Goal: Task Accomplishment & Management: Manage account settings

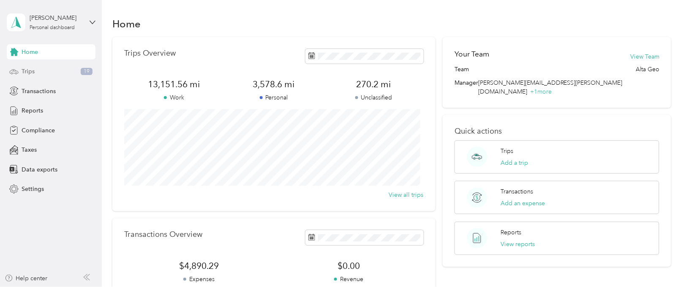
click at [36, 70] on div "Trips 19" at bounding box center [51, 71] width 89 height 15
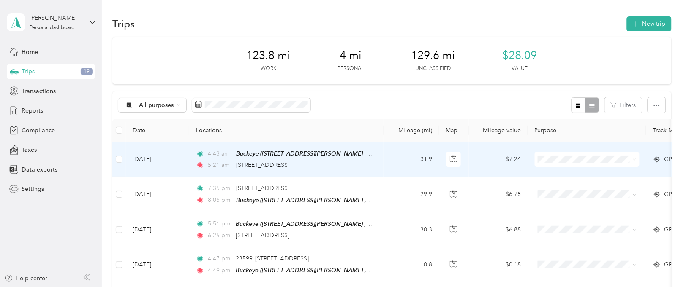
click at [569, 175] on span "[GEOGRAPHIC_DATA]" at bounding box center [594, 172] width 78 height 9
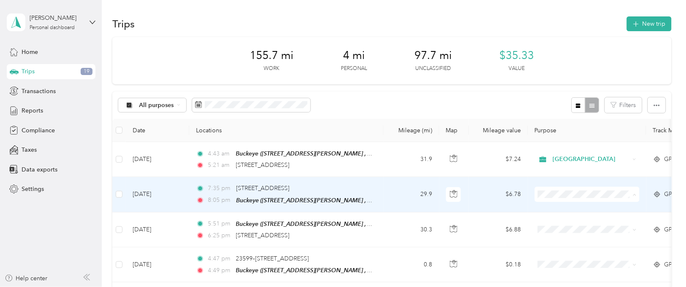
click at [557, 221] on span "Personal" at bounding box center [594, 225] width 78 height 9
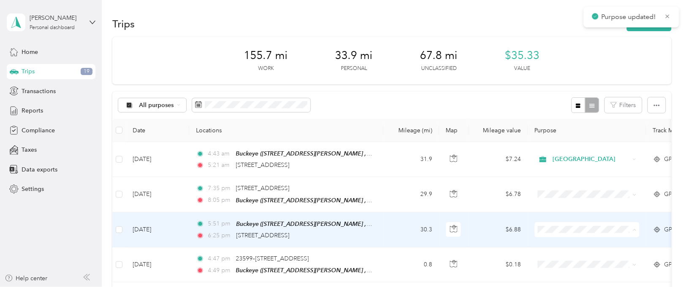
click at [563, 259] on span "Personal" at bounding box center [594, 259] width 78 height 9
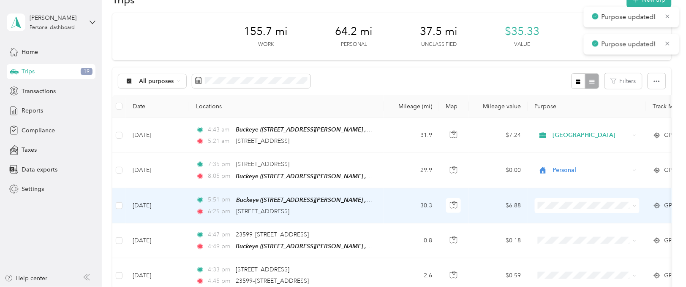
scroll to position [63, 0]
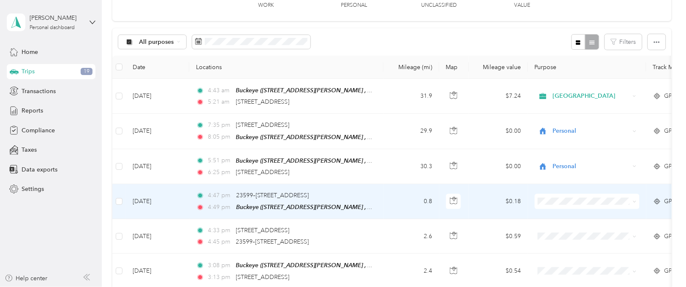
click at [555, 229] on span "Personal" at bounding box center [594, 231] width 78 height 9
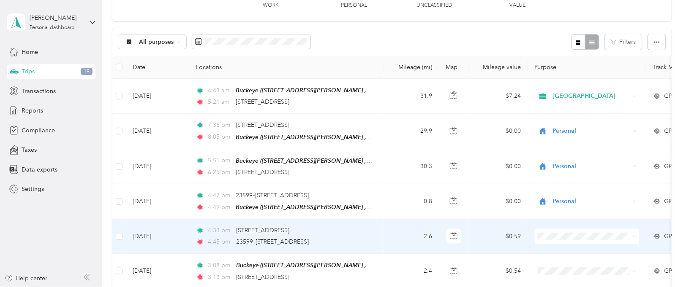
click at [564, 262] on span "Personal" at bounding box center [594, 265] width 78 height 9
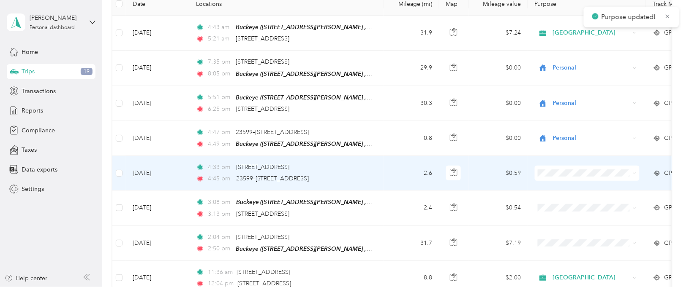
scroll to position [190, 0]
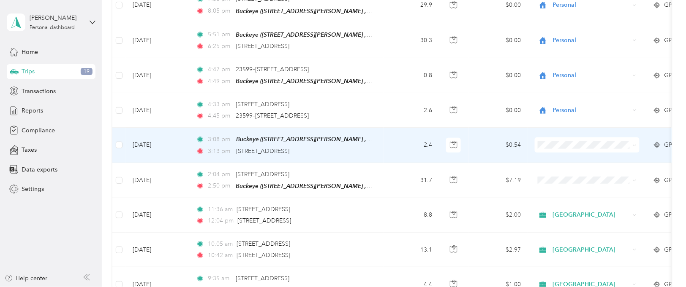
click at [565, 174] on span "Personal" at bounding box center [594, 171] width 78 height 9
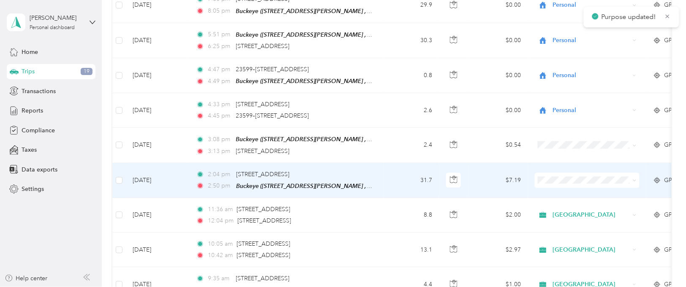
click at [571, 195] on span "[GEOGRAPHIC_DATA]" at bounding box center [594, 192] width 78 height 9
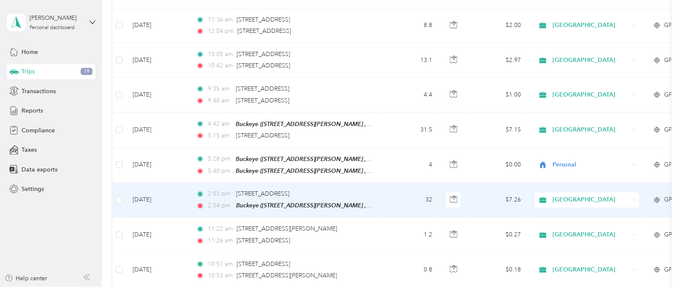
scroll to position [316, 0]
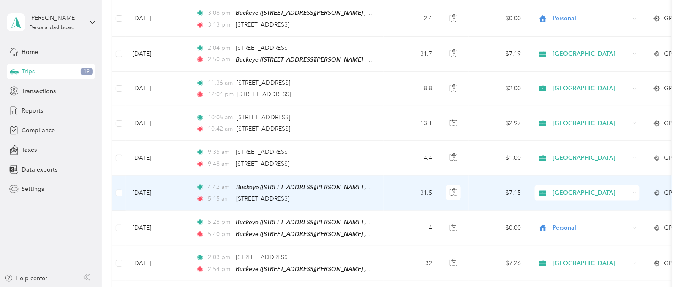
click at [477, 191] on td "$7.15" at bounding box center [498, 193] width 59 height 35
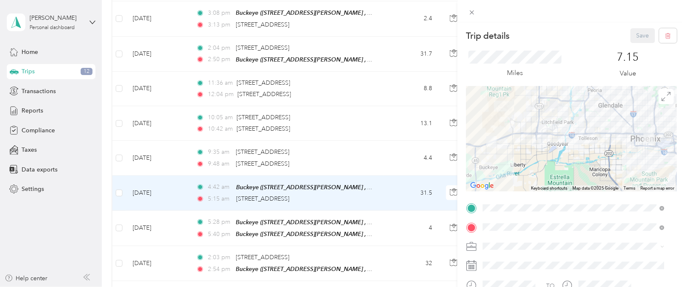
click at [398, 48] on div "Trip details Save This trip cannot be edited because it is either under review,…" at bounding box center [343, 143] width 686 height 287
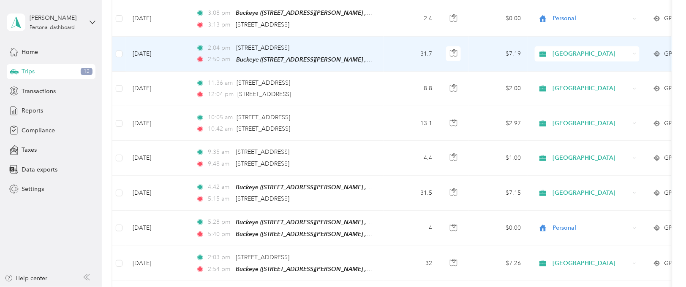
click at [396, 52] on td "31.7" at bounding box center [411, 54] width 56 height 35
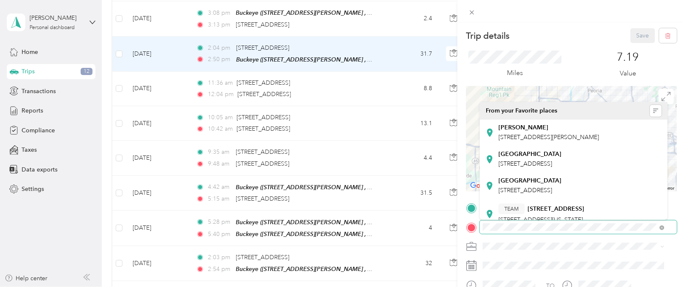
scroll to position [0, 52]
click at [656, 226] on span at bounding box center [578, 227] width 197 height 13
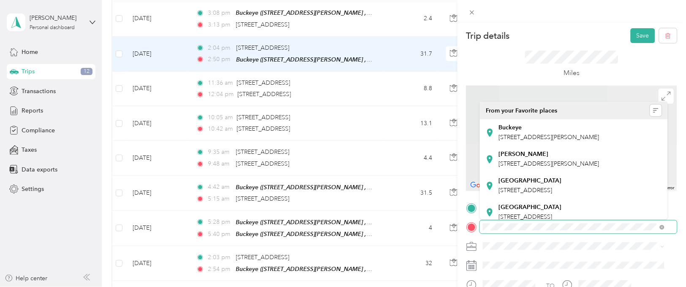
scroll to position [0, 0]
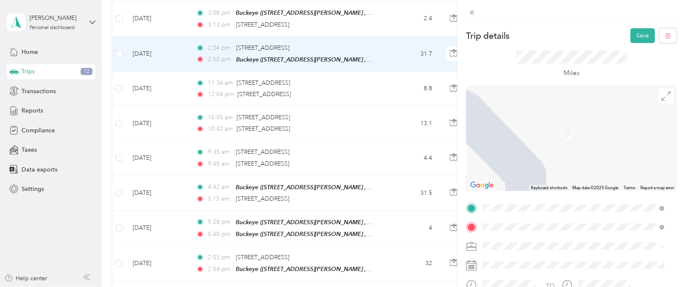
click at [547, 129] on span "[STREET_ADDRESS][PERSON_NAME][US_STATE]" at bounding box center [564, 125] width 131 height 8
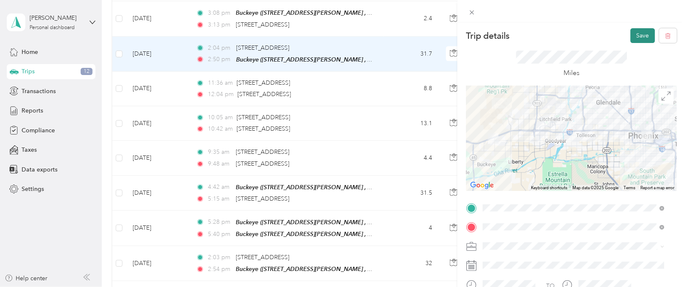
click at [630, 37] on button "Save" at bounding box center [642, 35] width 24 height 15
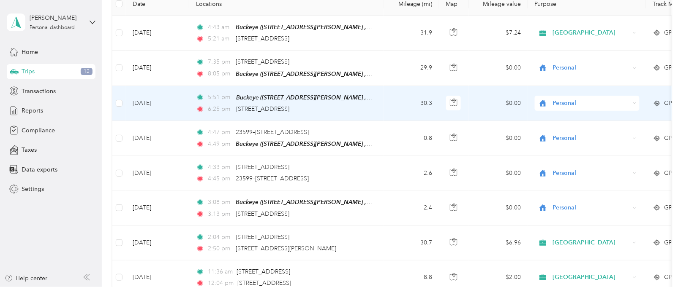
scroll to position [63, 0]
